Goal: Task Accomplishment & Management: Complete application form

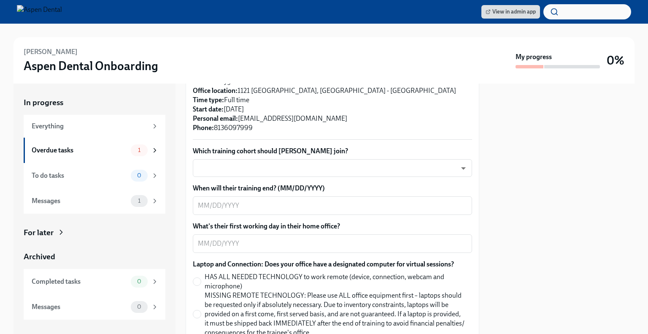
scroll to position [240, 0]
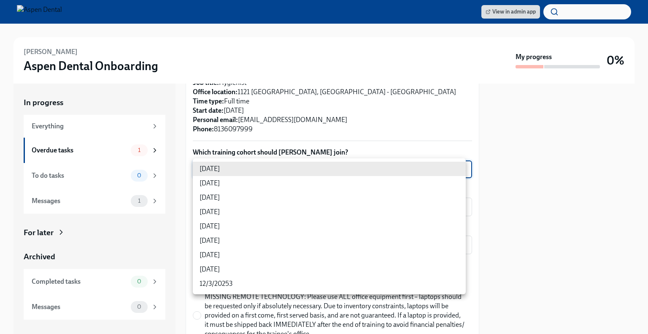
click at [330, 167] on body "View in admin app [PERSON_NAME] Aspen Dental Onboarding My progress 0% In progr…" at bounding box center [324, 167] width 648 height 334
click at [353, 128] on div at bounding box center [324, 167] width 648 height 334
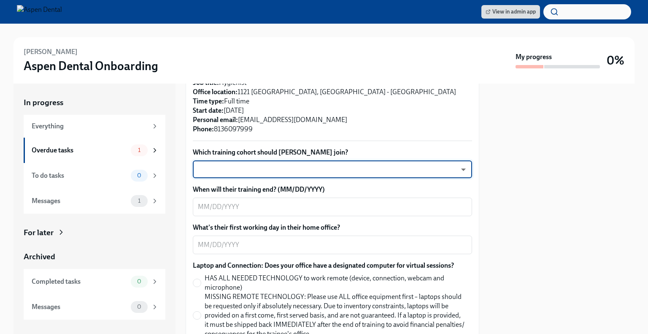
click at [331, 168] on body "View in admin app [PERSON_NAME] Aspen Dental Onboarding My progress 0% In progr…" at bounding box center [324, 167] width 648 height 334
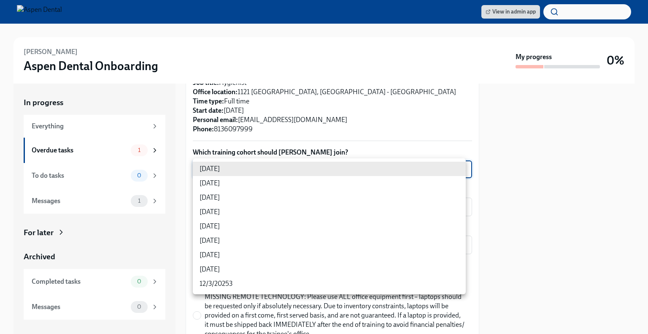
click at [284, 218] on li "[DATE]" at bounding box center [329, 212] width 273 height 14
type input "rtYPevC7n"
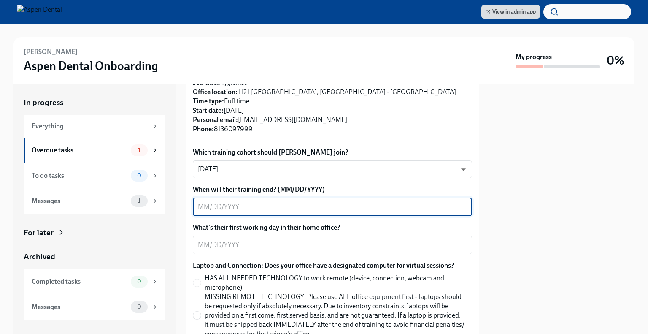
click at [283, 207] on textarea "When will their training end? (MM/DD/YYYY)" at bounding box center [332, 207] width 269 height 10
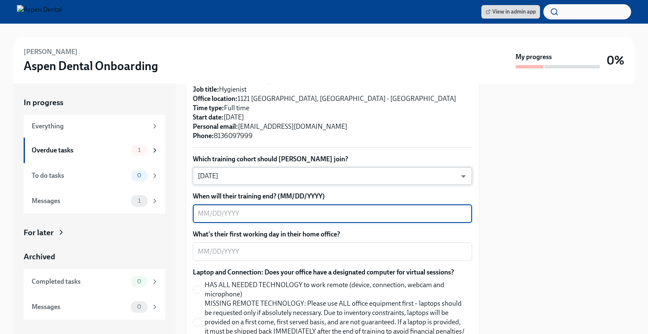
scroll to position [236, 0]
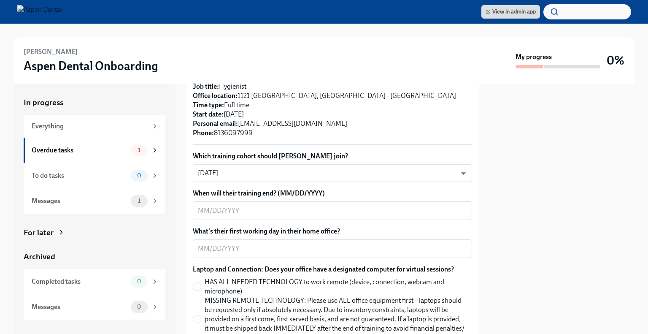
click at [249, 197] on label "When will their training end? (MM/DD/YYYY)" at bounding box center [332, 193] width 279 height 9
click at [249, 205] on textarea "When will their training end? (MM/DD/YYYY)" at bounding box center [332, 210] width 269 height 10
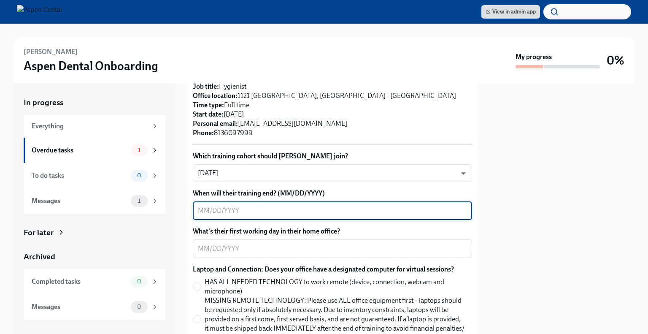
click at [229, 211] on textarea "When will their training end? (MM/DD/YYYY)" at bounding box center [332, 210] width 269 height 10
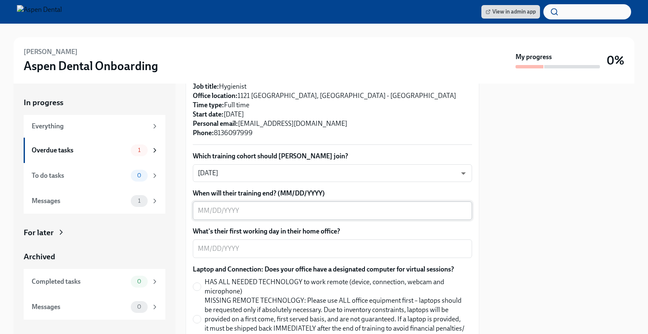
click at [234, 210] on textarea "When will their training end? (MM/DD/YYYY)" at bounding box center [332, 210] width 269 height 10
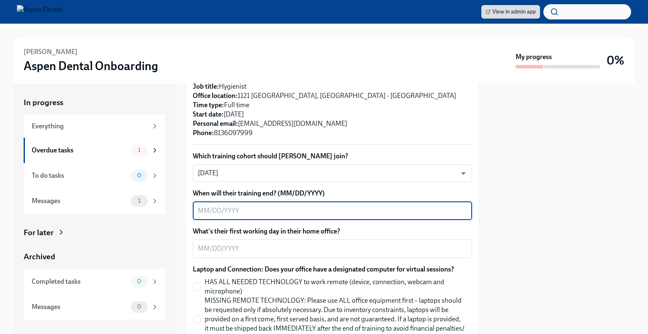
click at [278, 209] on textarea "When will their training end? (MM/DD/YYYY)" at bounding box center [332, 210] width 269 height 10
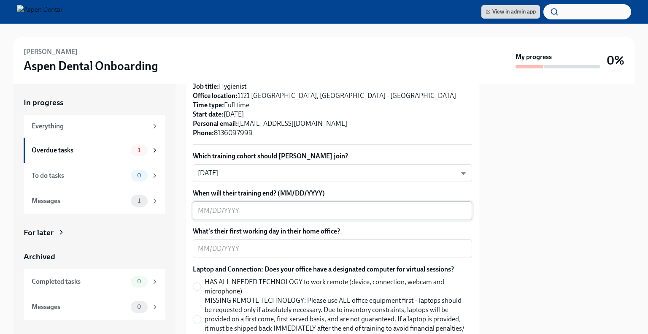
click at [196, 210] on div "x ​" at bounding box center [332, 210] width 279 height 19
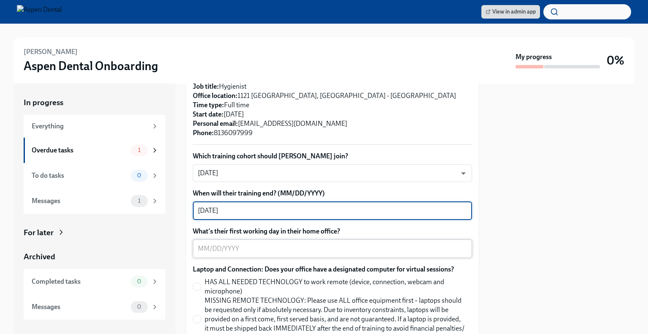
type textarea "[DATE]"
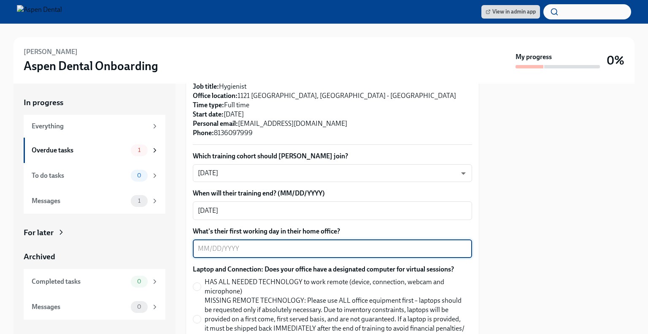
click at [287, 250] on textarea "What's their first working day in their home office?" at bounding box center [332, 248] width 269 height 10
click at [344, 253] on textarea "What's their first working day in their home office?" at bounding box center [332, 248] width 269 height 10
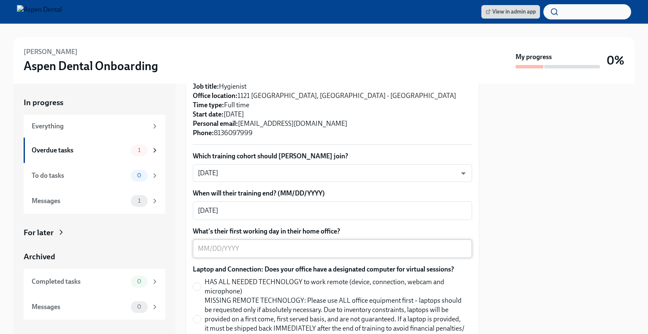
click at [247, 248] on textarea "What's their first working day in their home office?" at bounding box center [332, 248] width 269 height 10
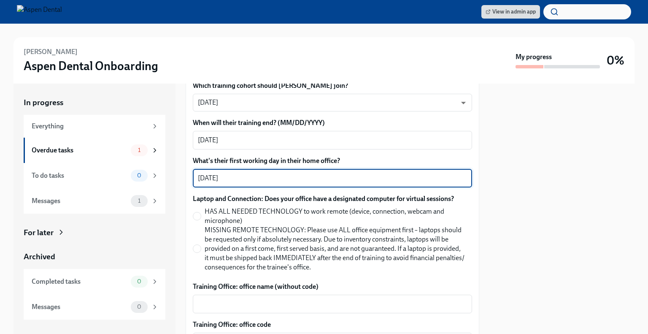
scroll to position [313, 0]
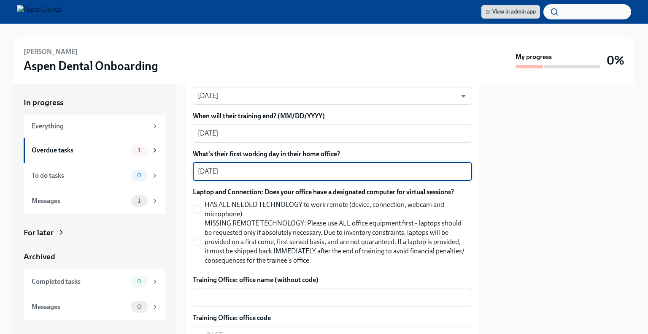
type textarea "[DATE]"
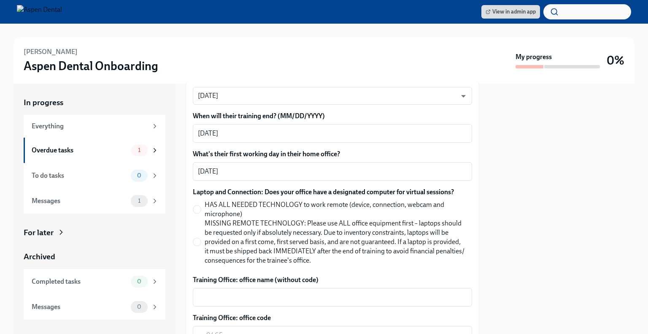
click at [203, 209] on label "HAS ALL NEEDED TECHNOLOGY to work remote (device, connection, webcam and microp…" at bounding box center [329, 209] width 272 height 19
click at [201, 209] on input "HAS ALL NEEDED TECHNOLOGY to work remote (device, connection, webcam and microp…" at bounding box center [197, 209] width 8 height 8
radio input "true"
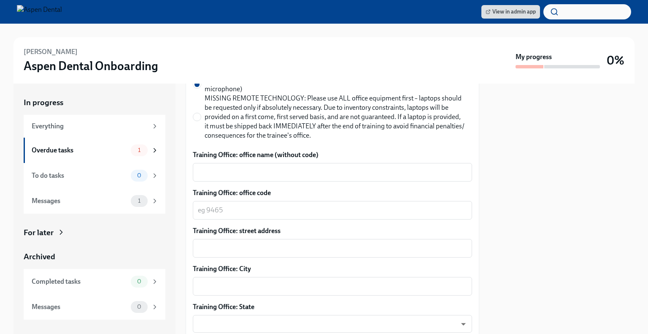
scroll to position [448, 0]
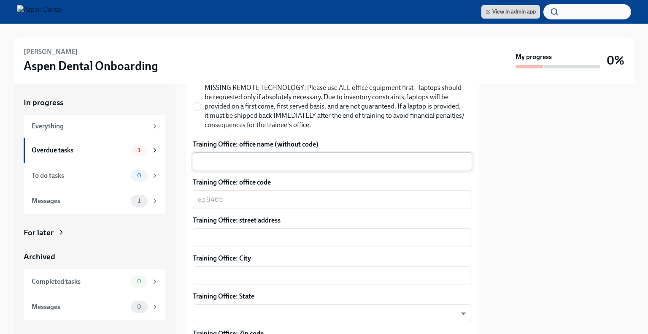
click at [248, 166] on textarea "Training Office: office name (without code)" at bounding box center [332, 161] width 269 height 10
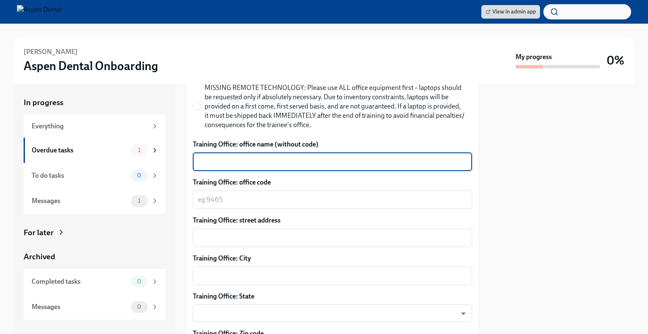
drag, startPoint x: 218, startPoint y: 158, endPoint x: 203, endPoint y: 167, distance: 18.0
click at [203, 167] on div "x ​" at bounding box center [332, 161] width 279 height 19
type textarea "Gainesville ([PERSON_NAME])b"
click at [206, 198] on textarea "Training Office: office code" at bounding box center [332, 199] width 269 height 10
